Goal: Information Seeking & Learning: Find specific fact

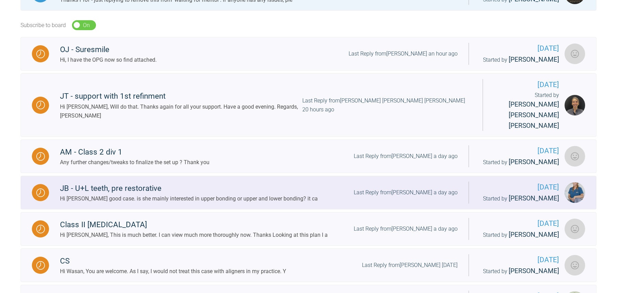
scroll to position [203, 0]
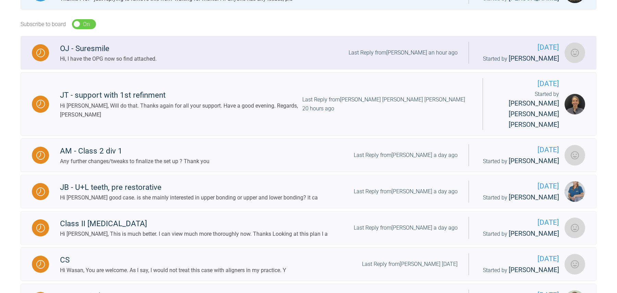
click at [183, 57] on div "OJ - Suresmile Hi, I have the OPG now so find attached. Last Reply from [PERSON…" at bounding box center [258, 52] width 419 height 21
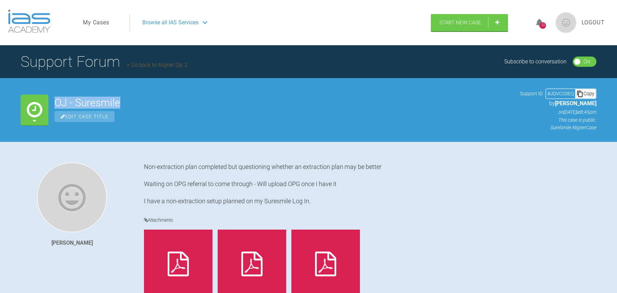
drag, startPoint x: 57, startPoint y: 102, endPoint x: 130, endPoint y: 105, distance: 72.4
click at [130, 105] on h2 "OJ - Suresmile" at bounding box center [283, 103] width 459 height 10
copy h2 "OJ - Suresmile"
click at [105, 105] on h2 "OJ - Suresmile" at bounding box center [283, 103] width 459 height 10
drag, startPoint x: 120, startPoint y: 103, endPoint x: 56, endPoint y: 103, distance: 63.7
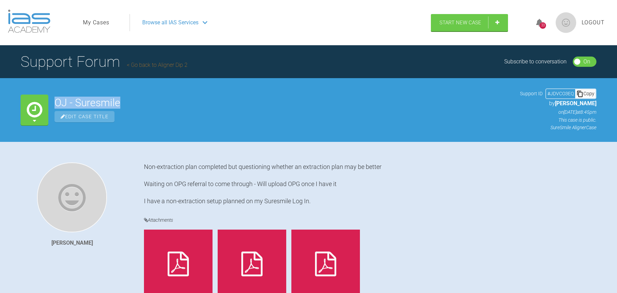
click at [56, 103] on h2 "OJ - Suresmile" at bounding box center [283, 103] width 459 height 10
copy h2 "OJ - Suresmile"
